Goal: Transaction & Acquisition: Purchase product/service

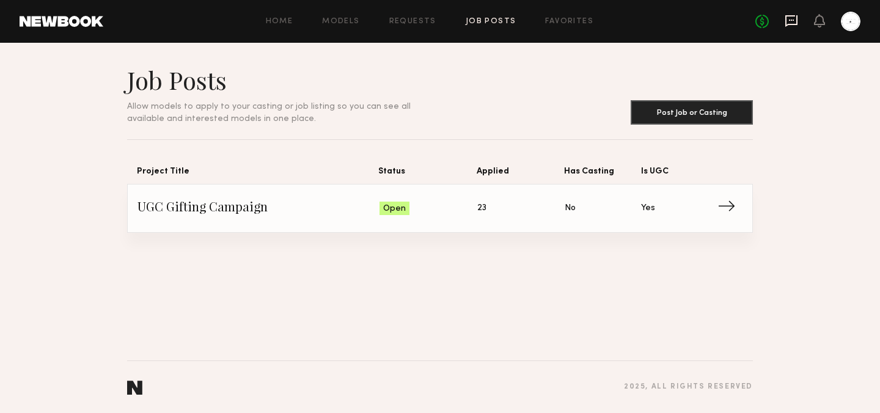
click at [796, 19] on icon at bounding box center [791, 21] width 12 height 12
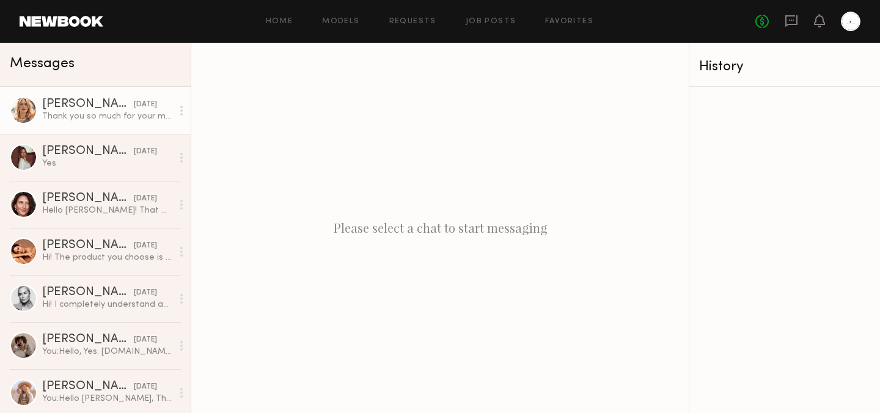
click at [134, 106] on div "[DATE]" at bounding box center [145, 105] width 23 height 12
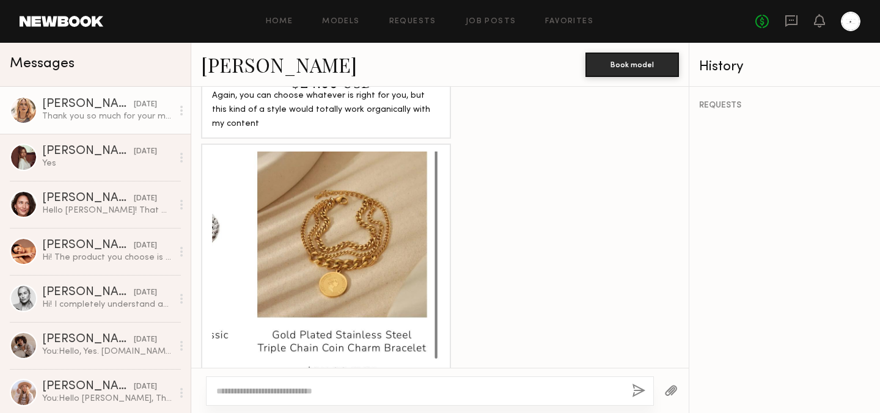
scroll to position [972, 0]
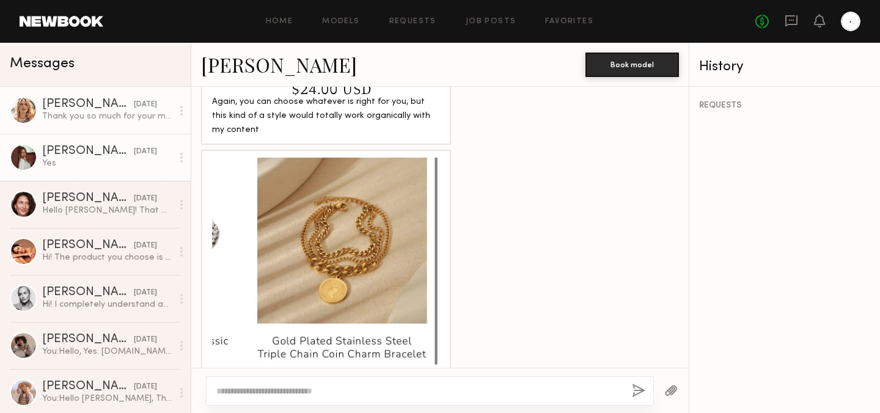
click at [103, 151] on div "[PERSON_NAME]" at bounding box center [88, 151] width 92 height 12
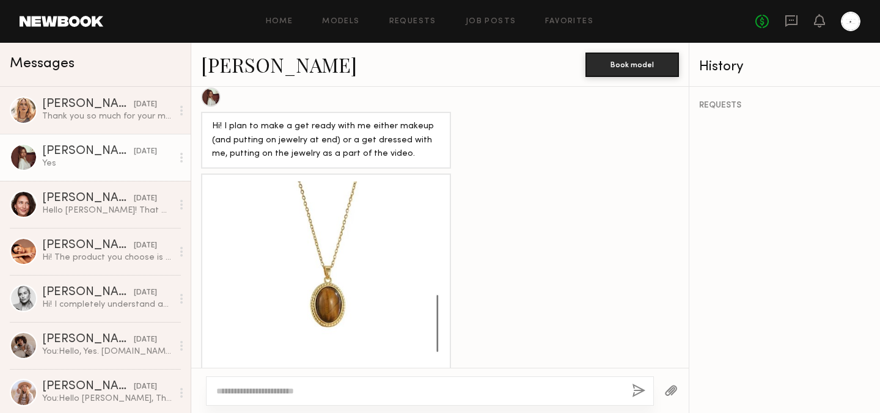
scroll to position [711, 0]
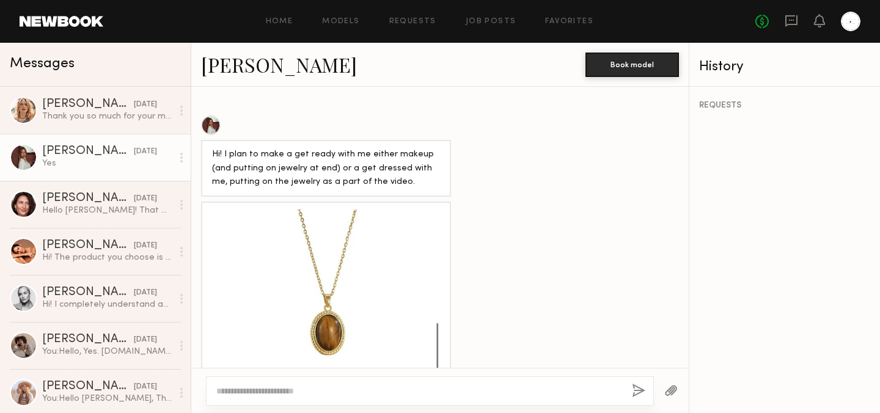
click at [368, 269] on div at bounding box center [326, 324] width 228 height 228
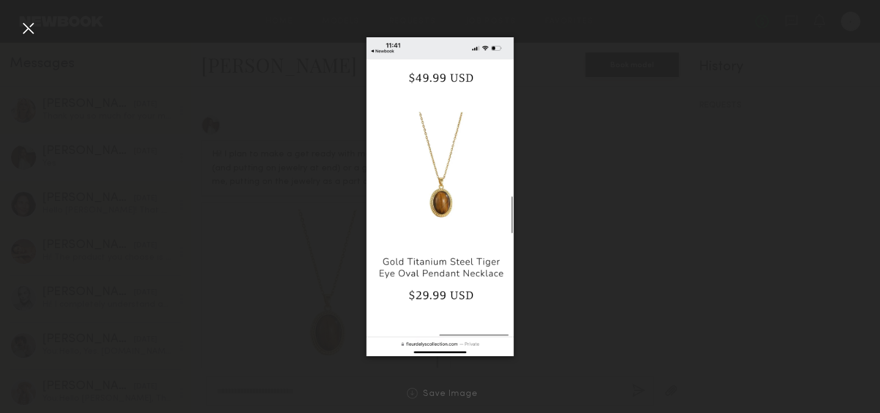
click at [29, 29] on div at bounding box center [28, 28] width 20 height 20
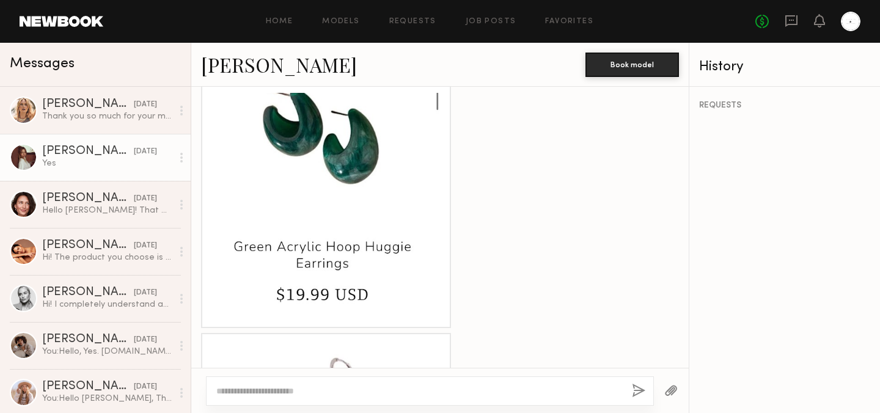
scroll to position [1838, 0]
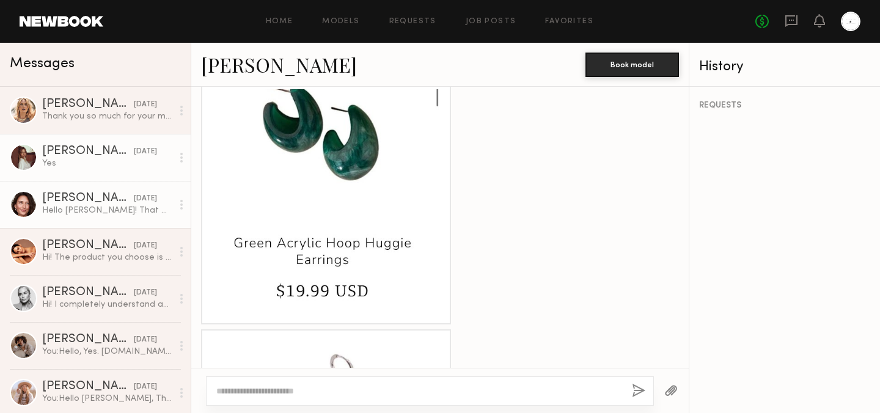
click at [111, 213] on div "Hello [PERSON_NAME]! That would be lovely! :) thank you. Do you already have a …" at bounding box center [107, 211] width 130 height 12
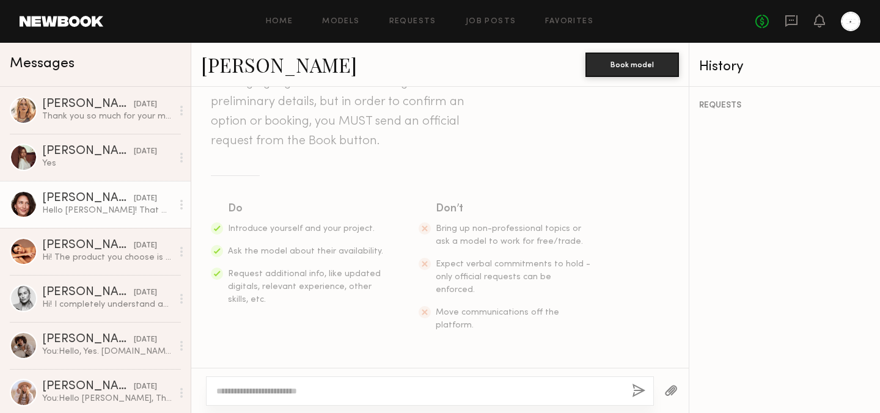
scroll to position [61, 0]
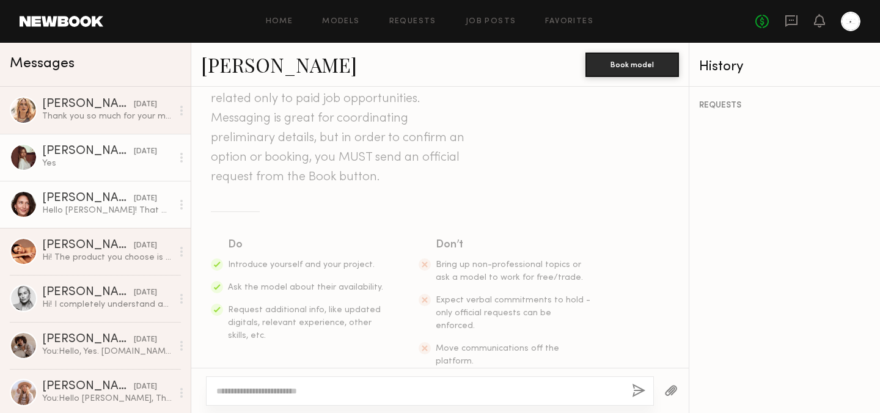
click at [98, 164] on div "Yes" at bounding box center [107, 164] width 130 height 12
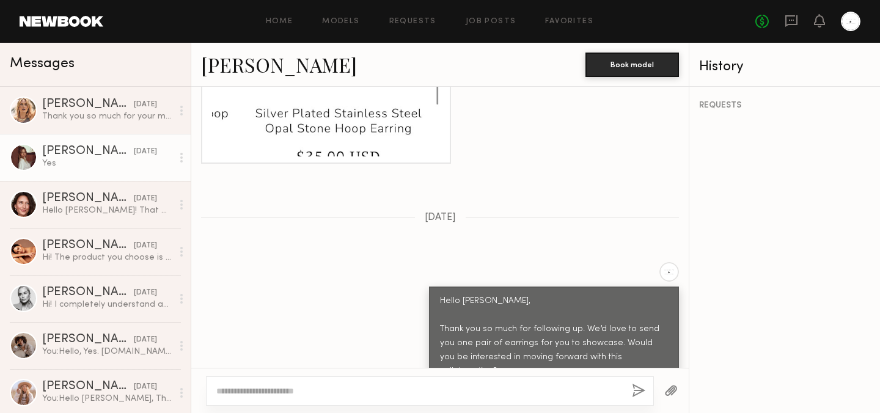
scroll to position [2325, 0]
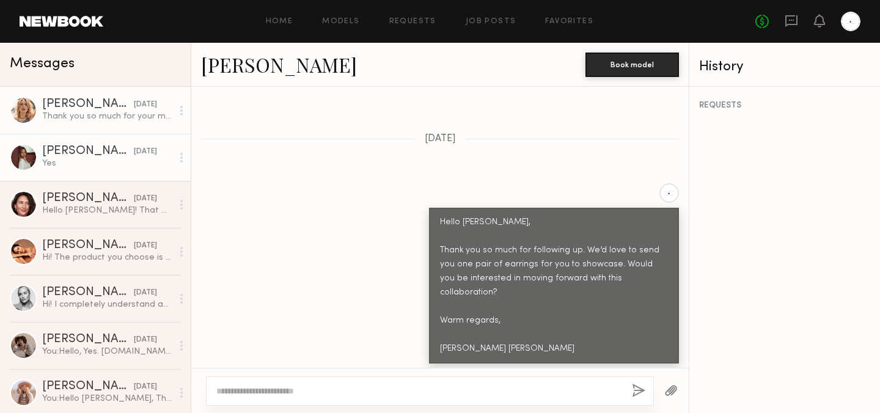
click at [151, 121] on div "Thank you so much for your message. yes whenever you have time send me the pict…" at bounding box center [107, 117] width 130 height 12
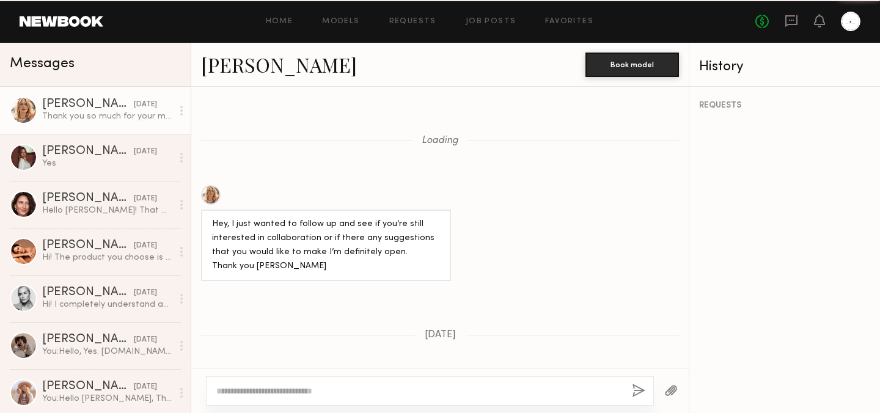
scroll to position [1813, 0]
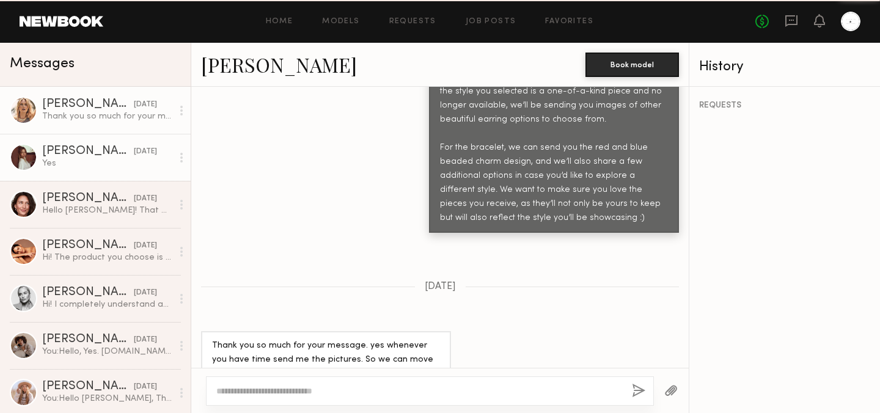
click at [137, 164] on div "Yes" at bounding box center [107, 164] width 130 height 12
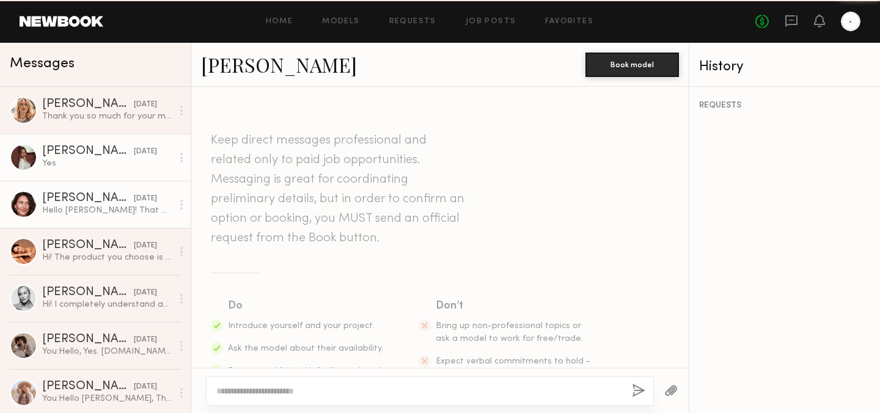
scroll to position [2325, 0]
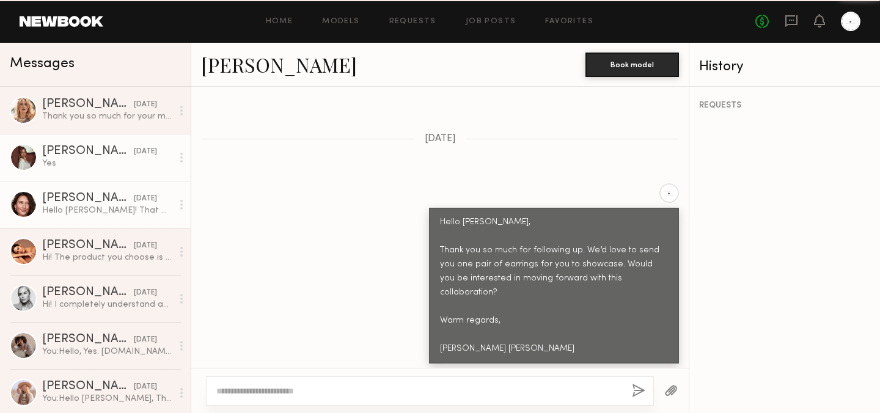
click at [113, 207] on div "Hello [PERSON_NAME]! That would be lovely! :) thank you. Do you already have a …" at bounding box center [107, 211] width 130 height 12
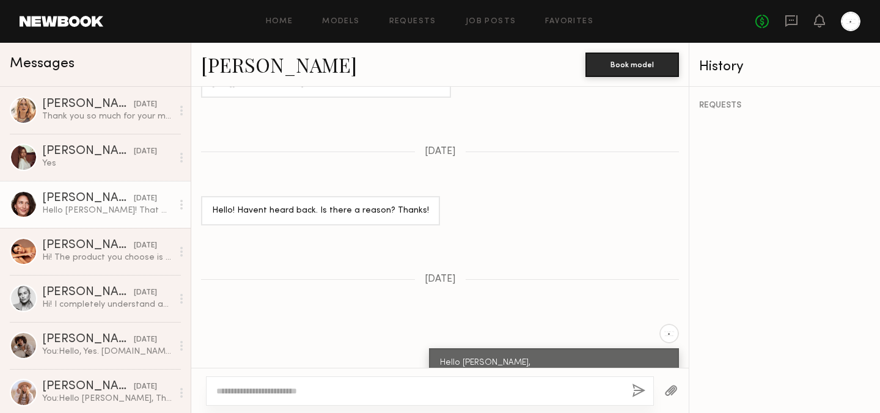
scroll to position [1453, 0]
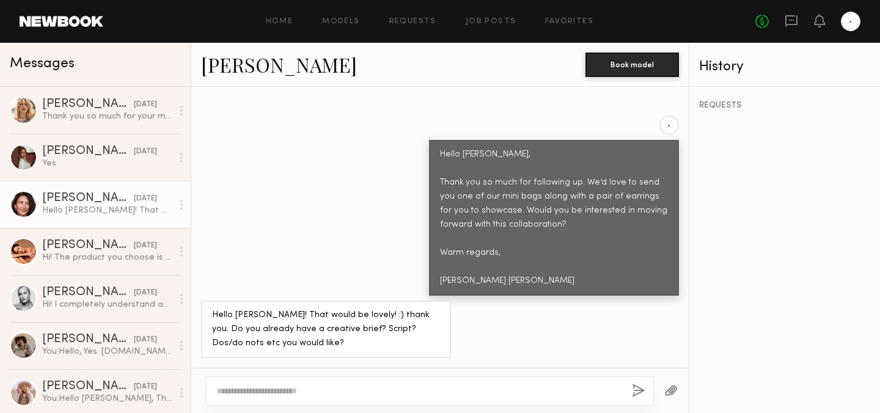
click at [288, 394] on textarea at bounding box center [419, 391] width 406 height 12
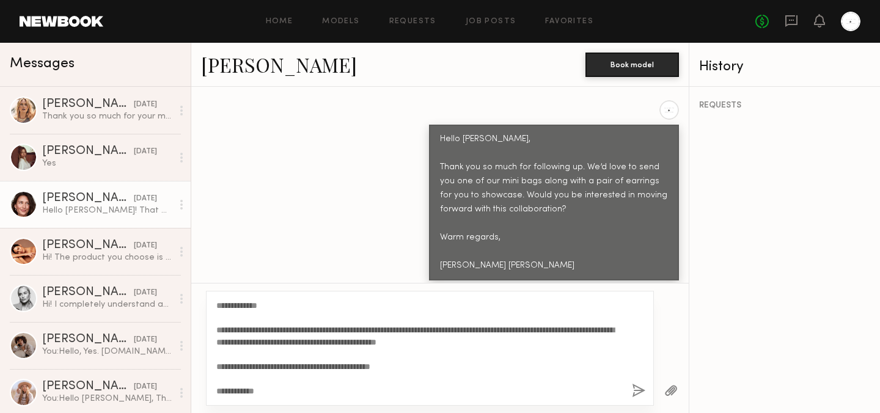
type textarea "**********"
click at [642, 388] on button "button" at bounding box center [638, 391] width 13 height 15
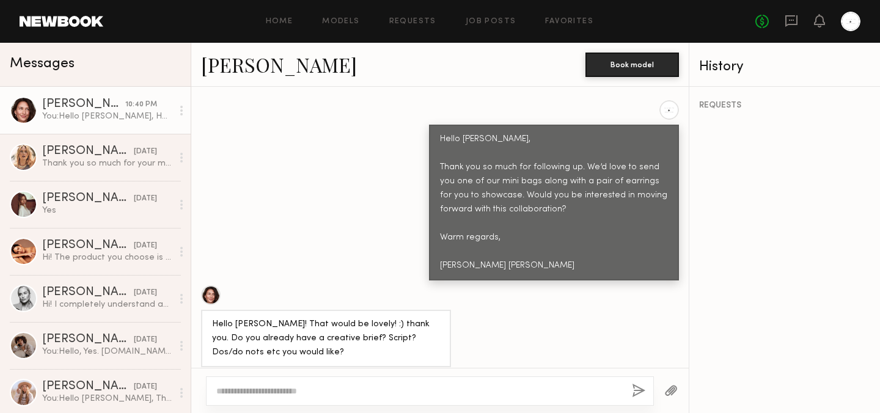
scroll to position [1823, 0]
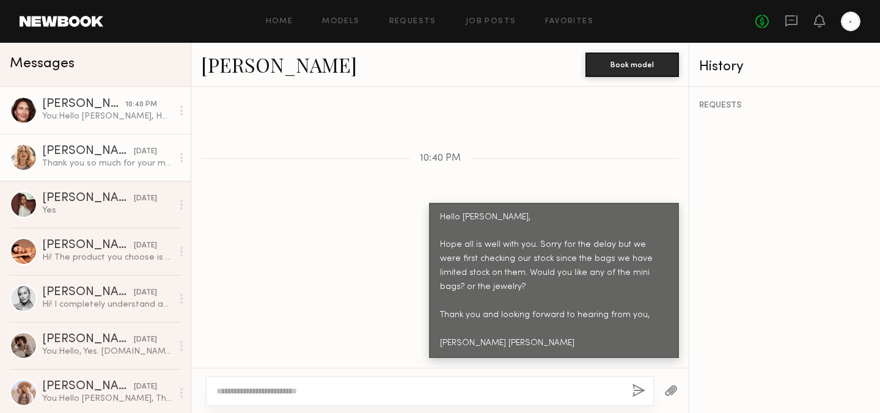
click at [87, 148] on div "[PERSON_NAME]" at bounding box center [88, 151] width 92 height 12
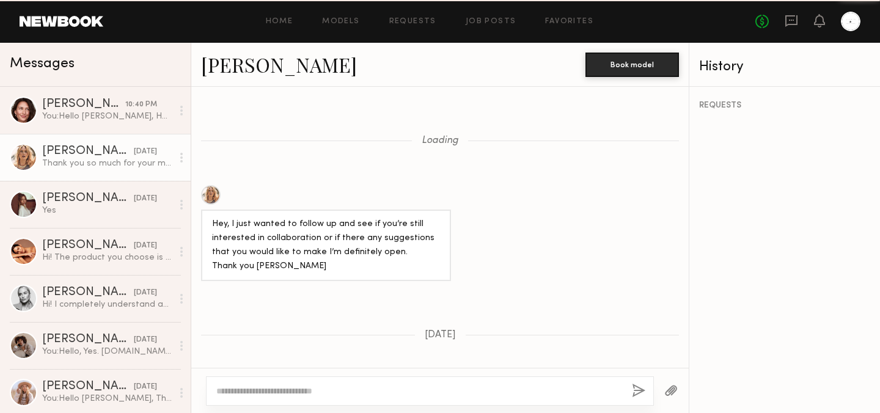
scroll to position [1813, 0]
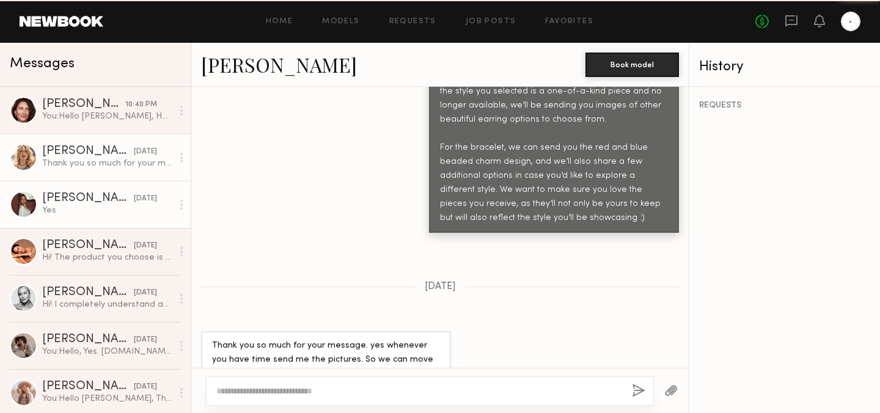
click at [89, 186] on link "[PERSON_NAME] [DATE] Yes" at bounding box center [95, 204] width 191 height 47
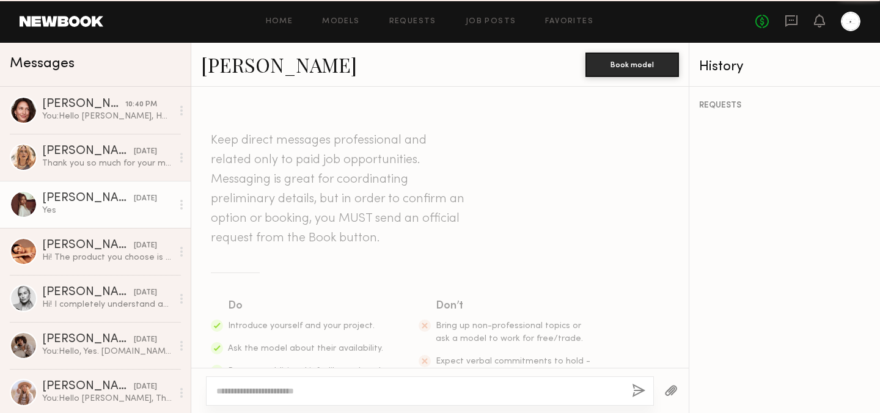
scroll to position [2325, 0]
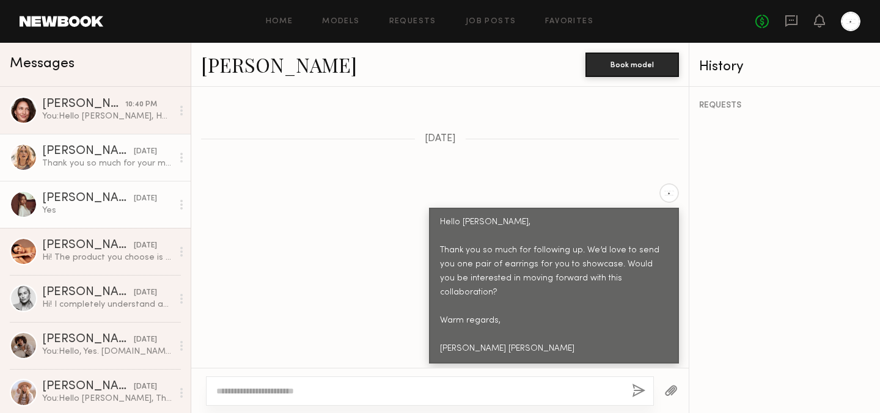
click at [124, 143] on link "[PERSON_NAME] [DATE] Thank you so much for your message. yes whenever you have …" at bounding box center [95, 157] width 191 height 47
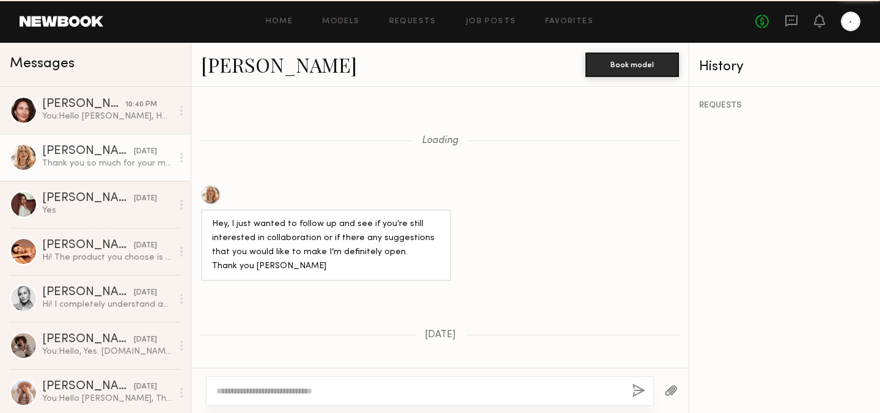
scroll to position [1813, 0]
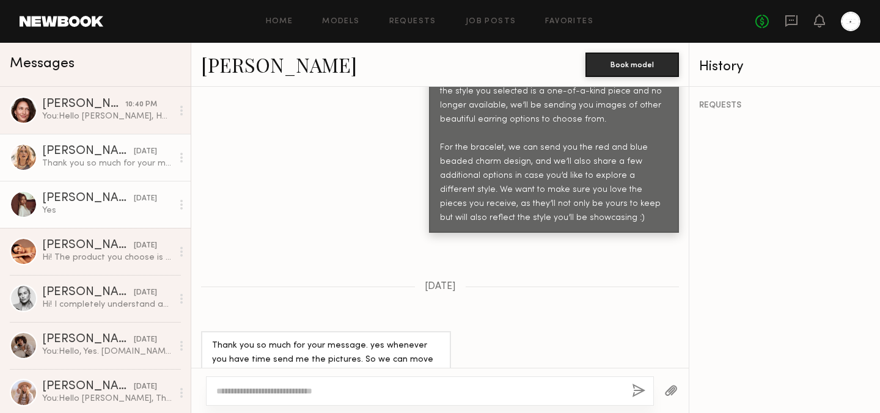
click at [95, 216] on div "Yes" at bounding box center [107, 211] width 130 height 12
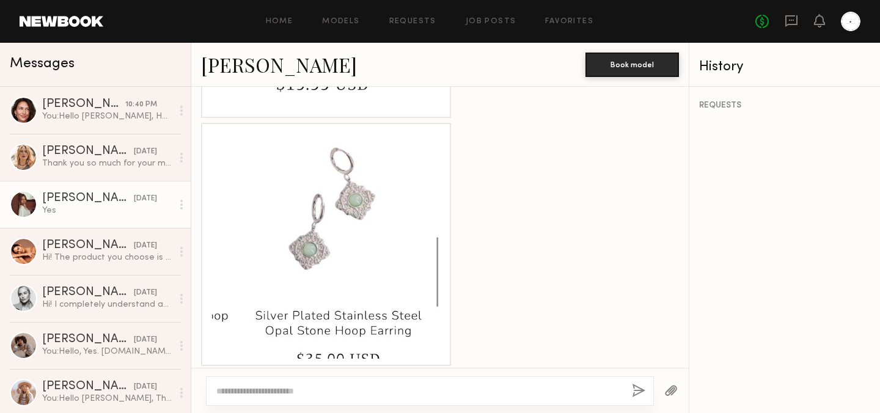
scroll to position [2051, 0]
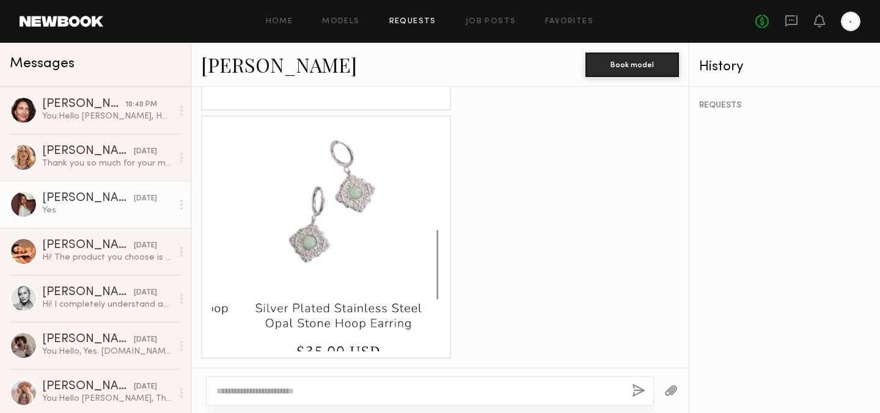
click at [407, 23] on link "Requests" at bounding box center [412, 22] width 47 height 8
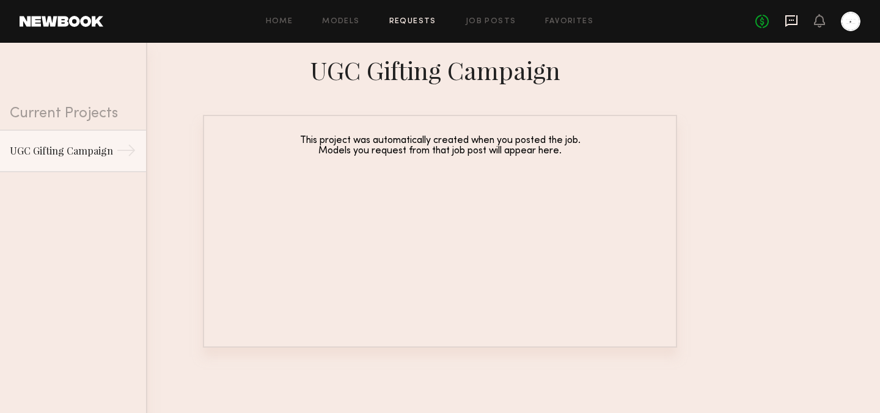
click at [792, 21] on icon at bounding box center [791, 20] width 13 height 13
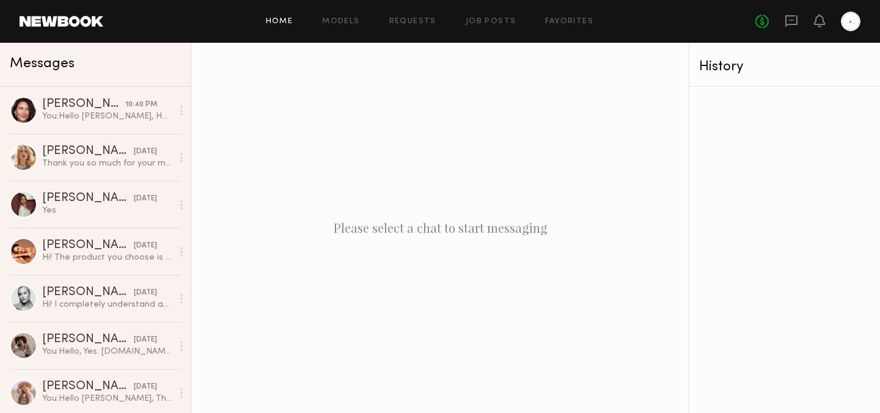
click at [284, 25] on link "Home" at bounding box center [279, 22] width 27 height 8
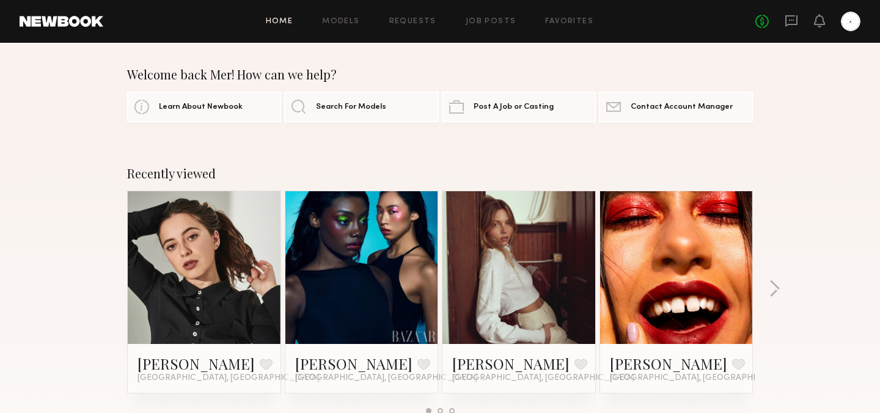
click at [799, 21] on div "No fees up to $5,000" at bounding box center [807, 22] width 105 height 20
click at [794, 25] on icon at bounding box center [791, 20] width 13 height 13
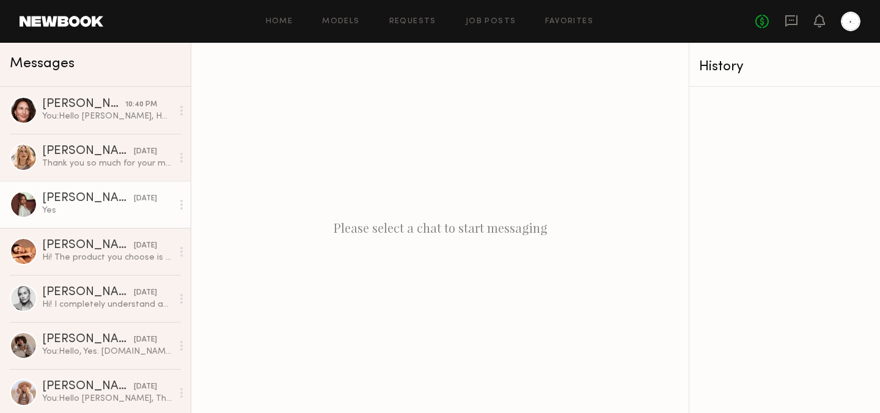
click at [106, 206] on div "Yes" at bounding box center [107, 211] width 130 height 12
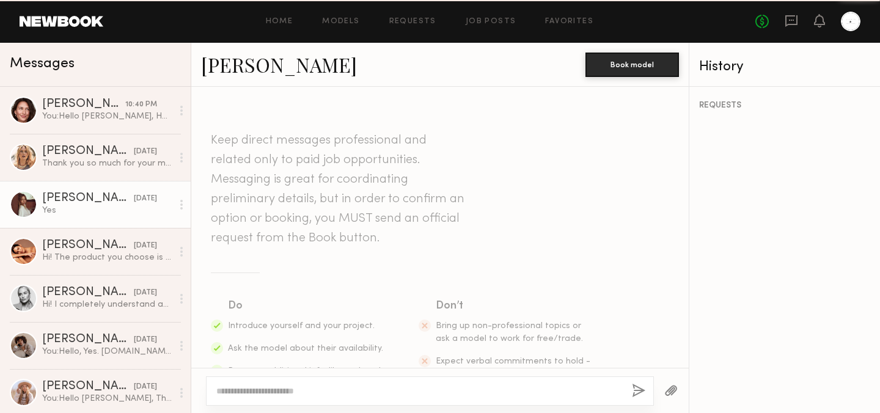
scroll to position [2325, 0]
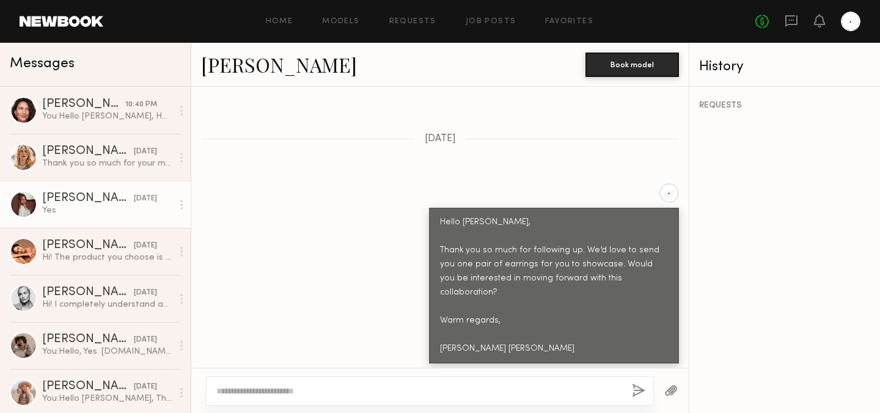
click at [282, 25] on div "Home Models Requests Job Posts Favorites Sign Out No fees up to $5,000" at bounding box center [481, 22] width 757 height 20
click at [274, 18] on link "Home" at bounding box center [279, 22] width 27 height 8
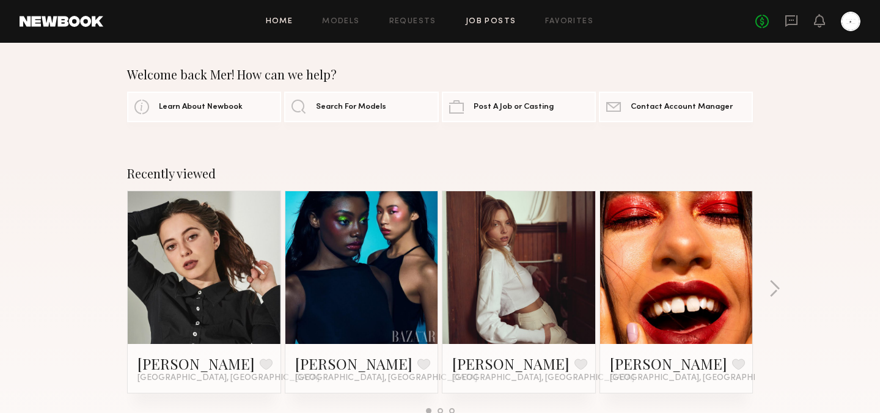
click at [496, 21] on link "Job Posts" at bounding box center [491, 22] width 51 height 8
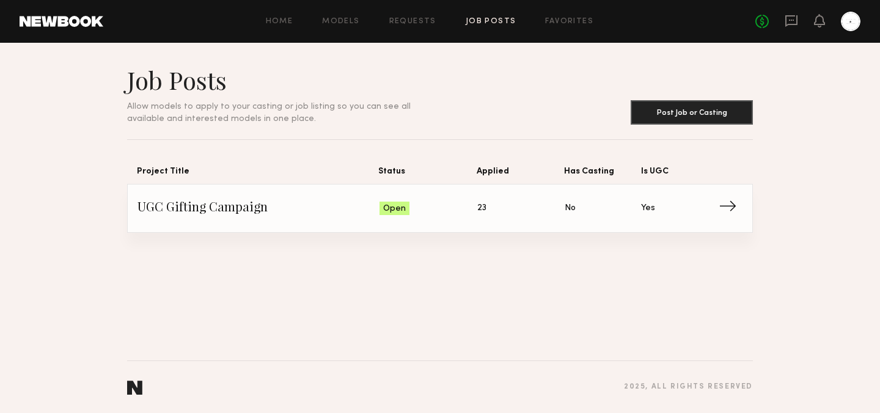
click at [468, 194] on link "UGC Gifting Campaign Status: Open Applied: 23 Has Casting: No Is UGC: Yes →" at bounding box center [439, 209] width 605 height 48
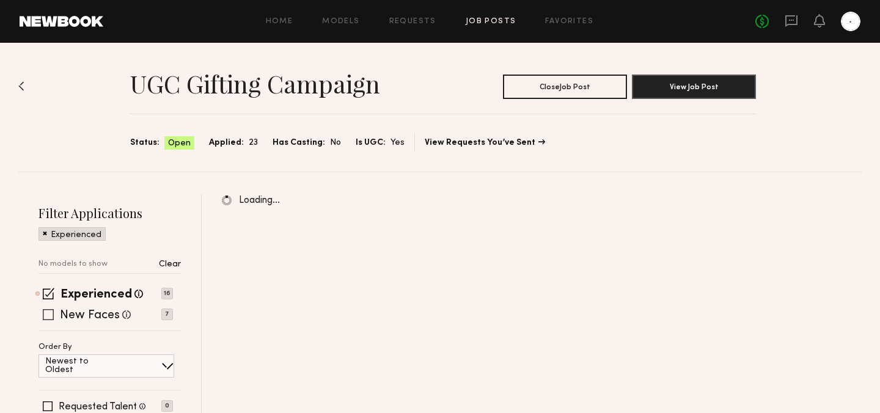
click at [71, 316] on label "New Faces" at bounding box center [90, 316] width 60 height 12
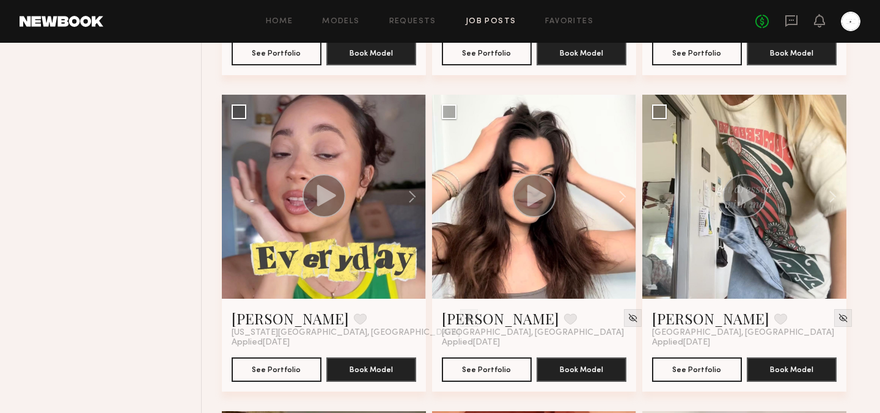
scroll to position [1368, 0]
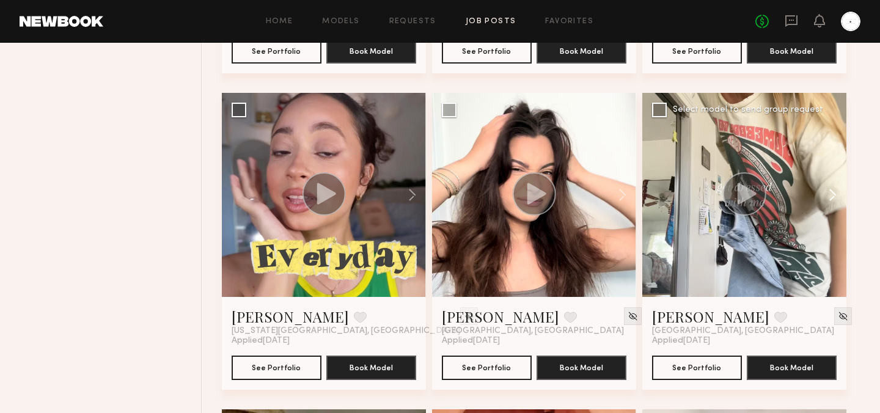
click at [828, 201] on button at bounding box center [826, 195] width 39 height 204
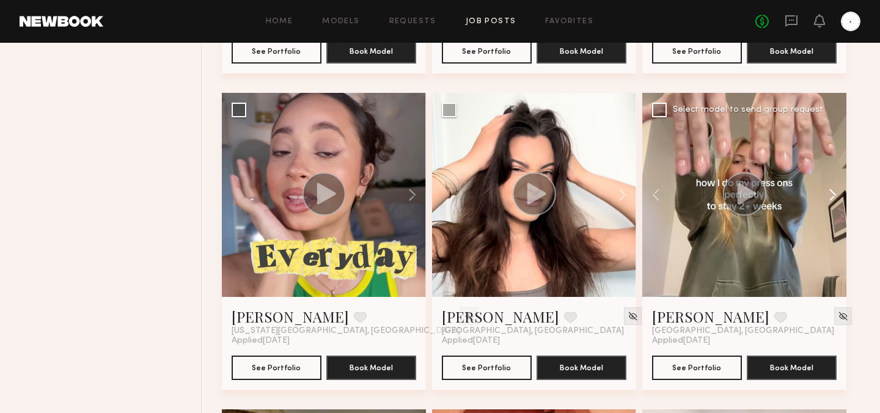
click at [828, 200] on button at bounding box center [826, 195] width 39 height 204
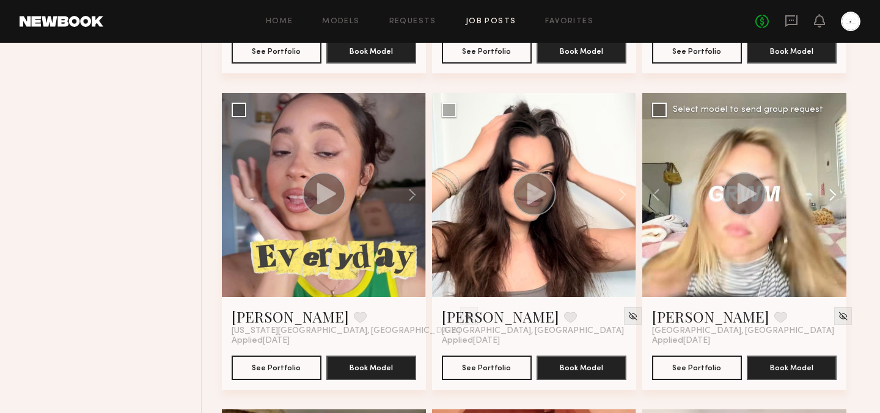
click at [828, 200] on button at bounding box center [826, 195] width 39 height 204
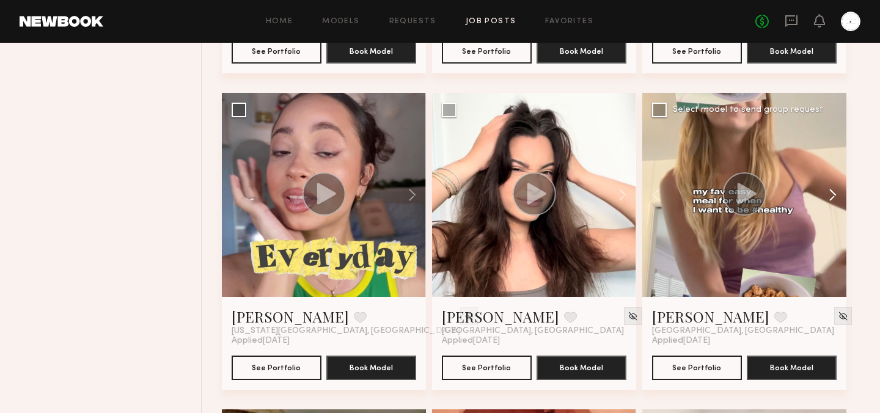
click at [828, 200] on button at bounding box center [826, 195] width 39 height 204
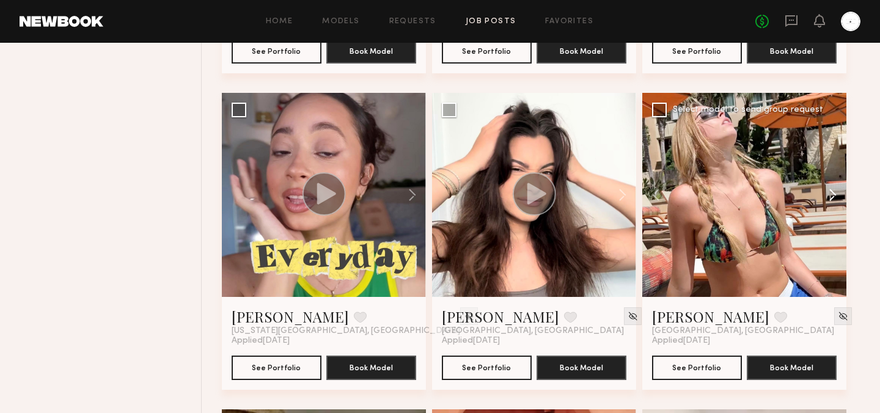
click at [828, 200] on button at bounding box center [826, 195] width 39 height 204
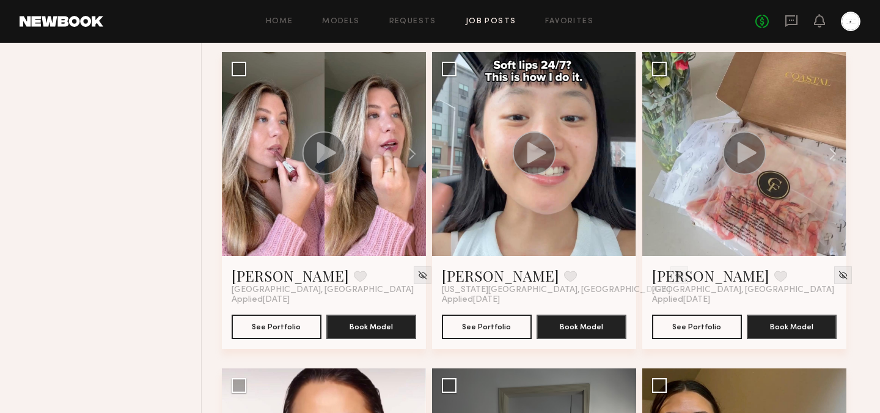
scroll to position [682, 0]
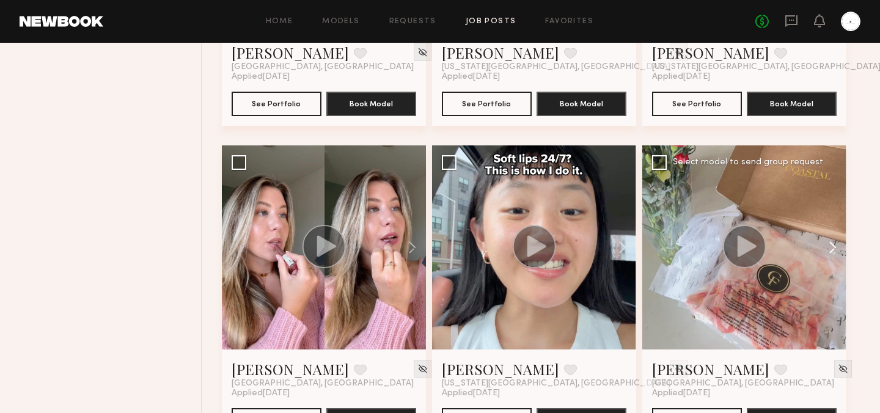
click at [835, 246] on button at bounding box center [826, 247] width 39 height 204
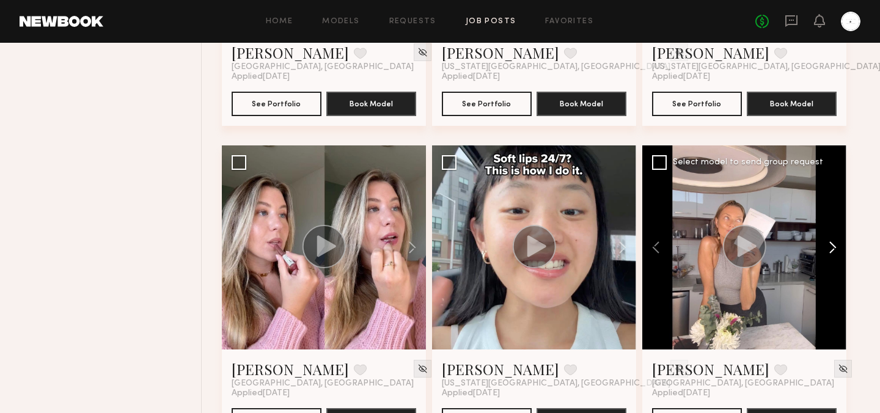
click at [835, 246] on button at bounding box center [826, 247] width 39 height 204
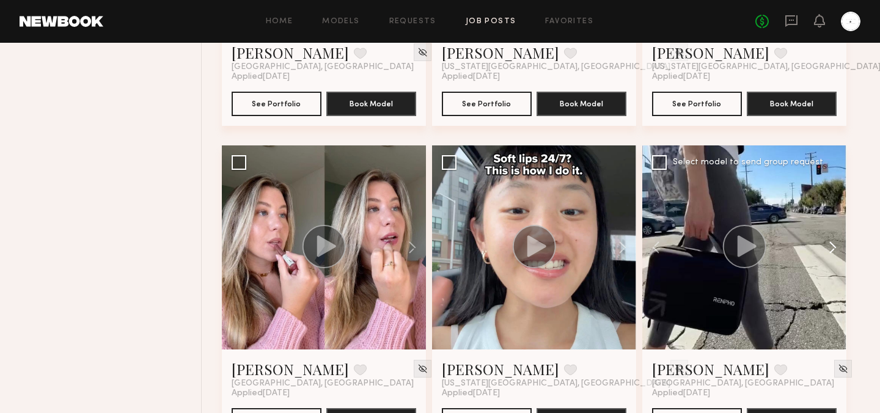
click at [835, 246] on button at bounding box center [826, 247] width 39 height 204
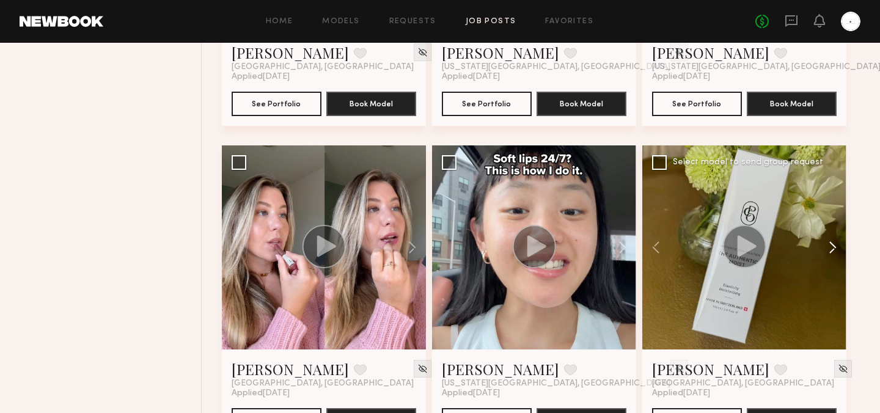
click at [835, 246] on button at bounding box center [826, 247] width 39 height 204
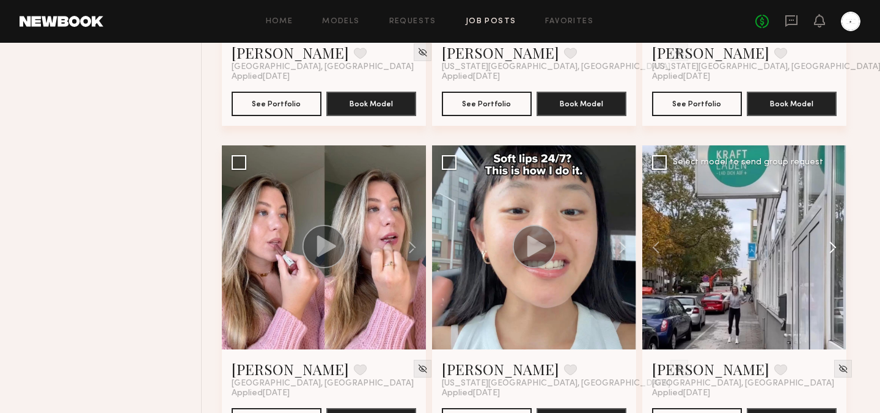
click at [835, 246] on button at bounding box center [826, 247] width 39 height 204
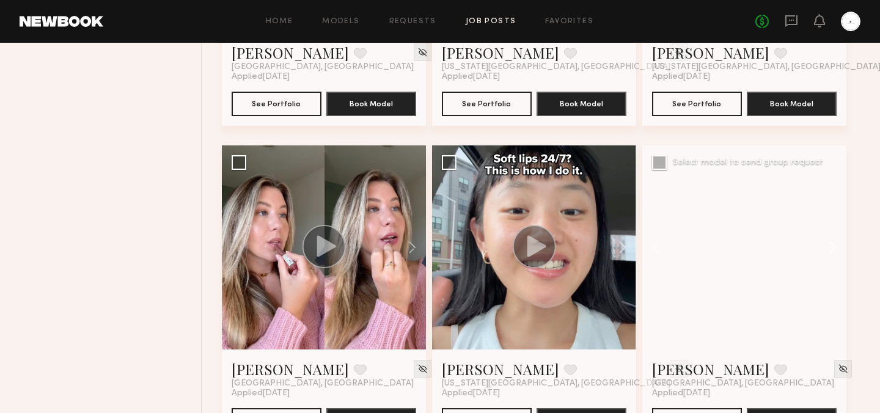
click at [835, 248] on button at bounding box center [826, 247] width 39 height 204
